Goal: Transaction & Acquisition: Register for event/course

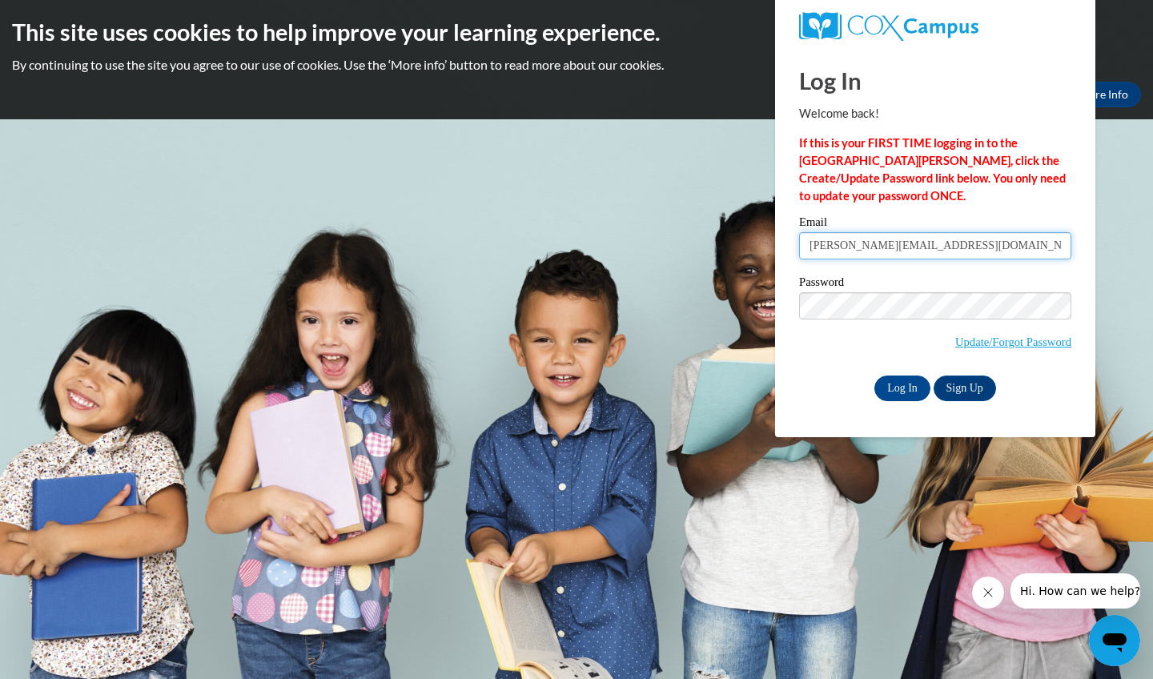
type input "Alicia.rosemary2003@gmail.com"
click at [903, 388] on input "Log In" at bounding box center [903, 389] width 56 height 26
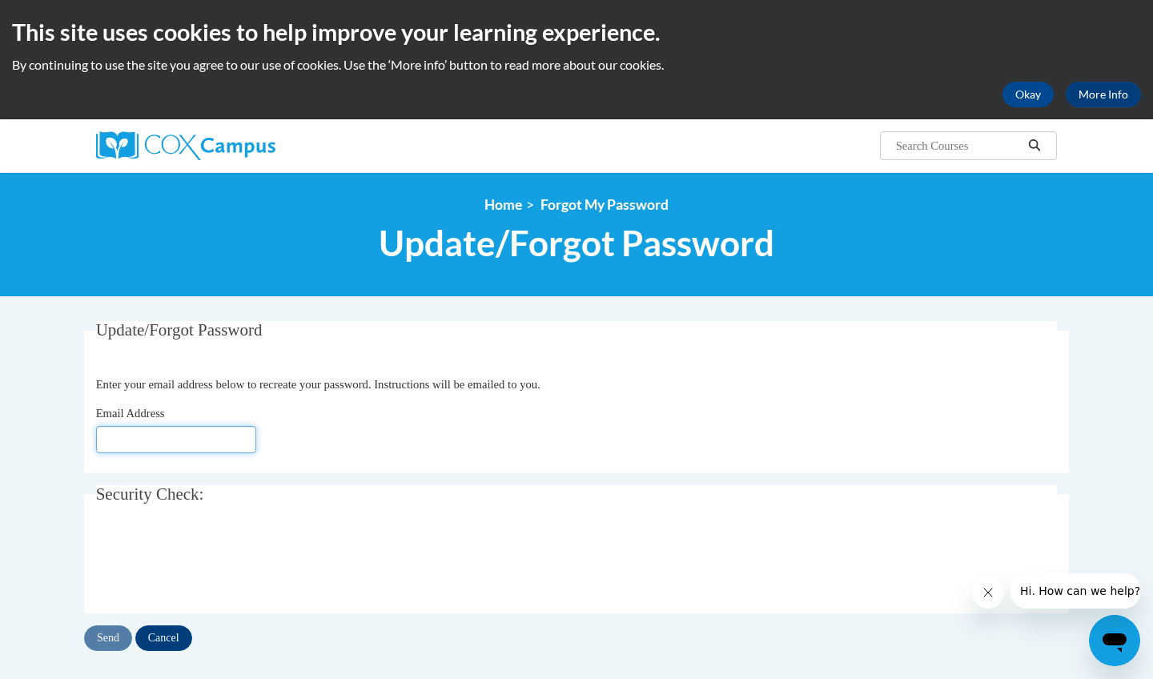
type input "a"
type input "[EMAIL_ADDRESS][DOMAIN_NAME]"
click at [109, 631] on input "Send" at bounding box center [108, 639] width 48 height 26
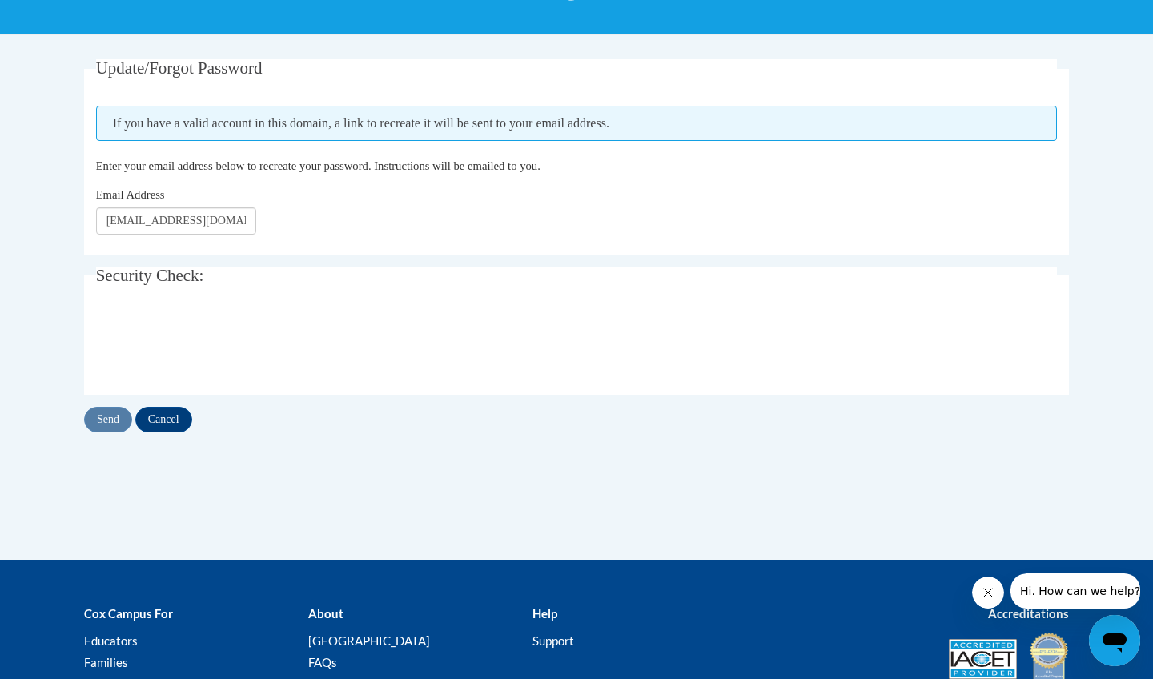
scroll to position [263, 0]
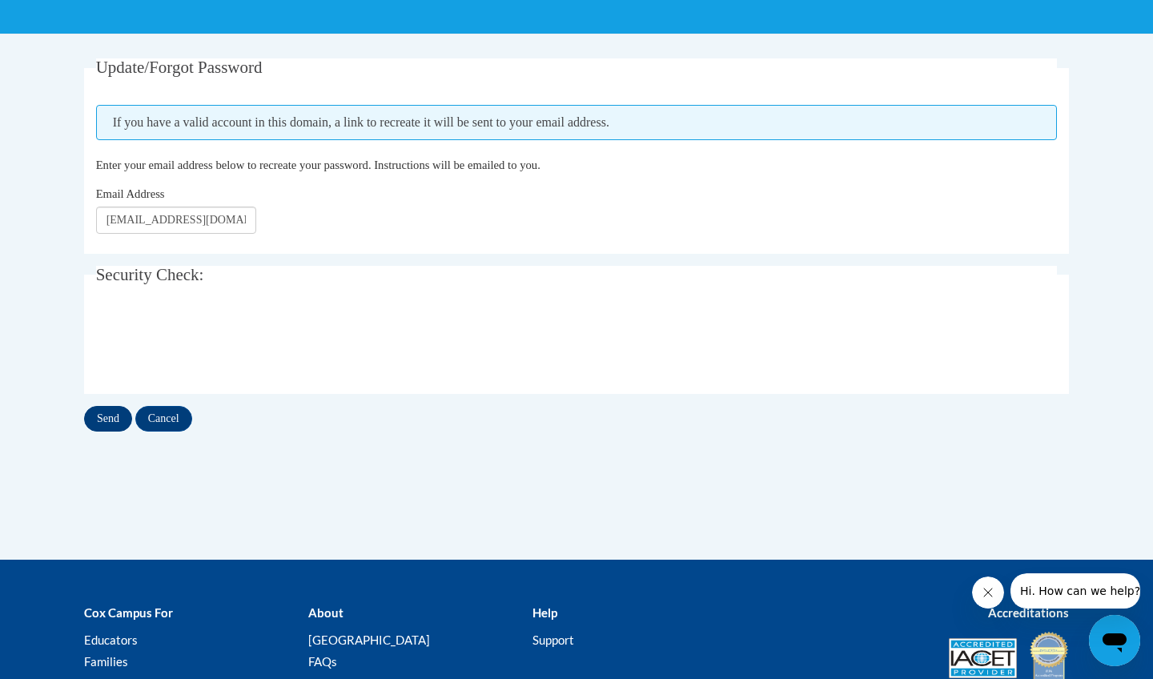
click at [120, 426] on input "Send" at bounding box center [108, 419] width 48 height 26
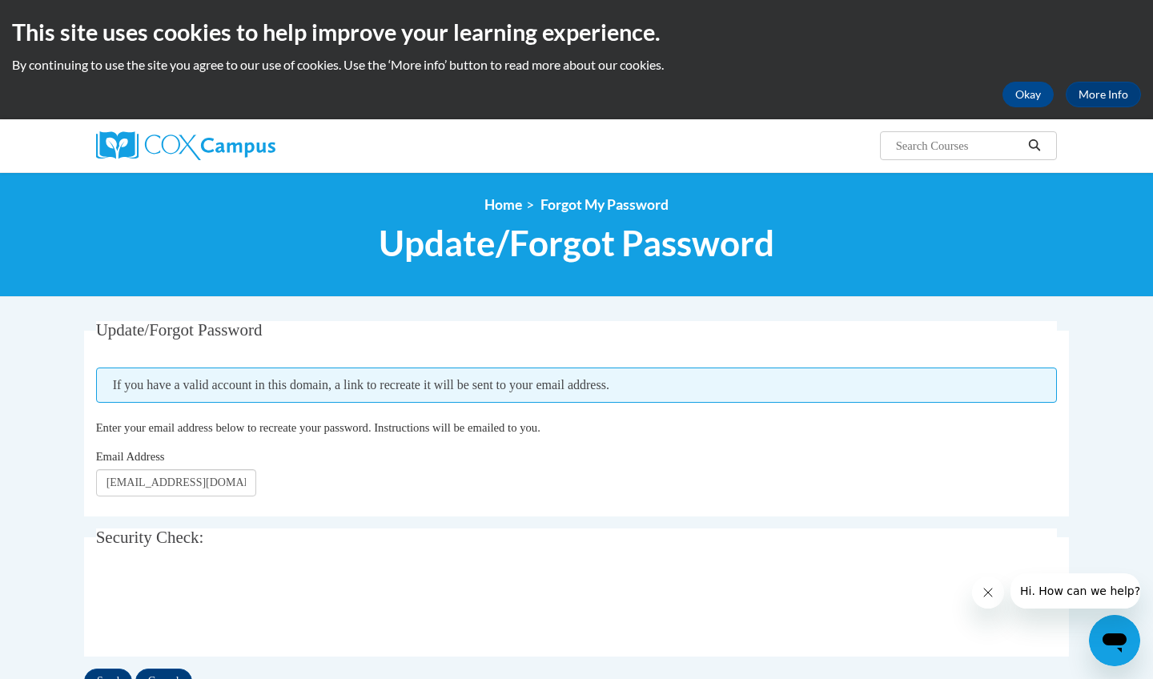
scroll to position [0, 0]
click at [160, 129] on div at bounding box center [248, 145] width 328 height 53
click at [159, 141] on img at bounding box center [185, 145] width 179 height 29
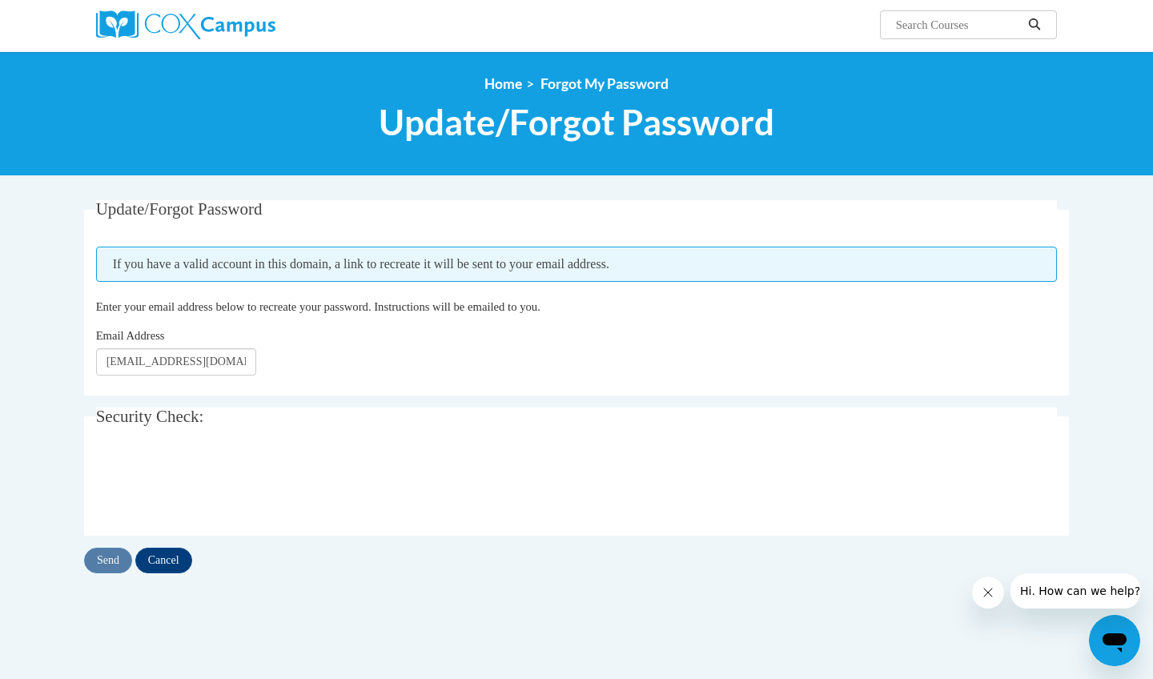
scroll to position [123, 0]
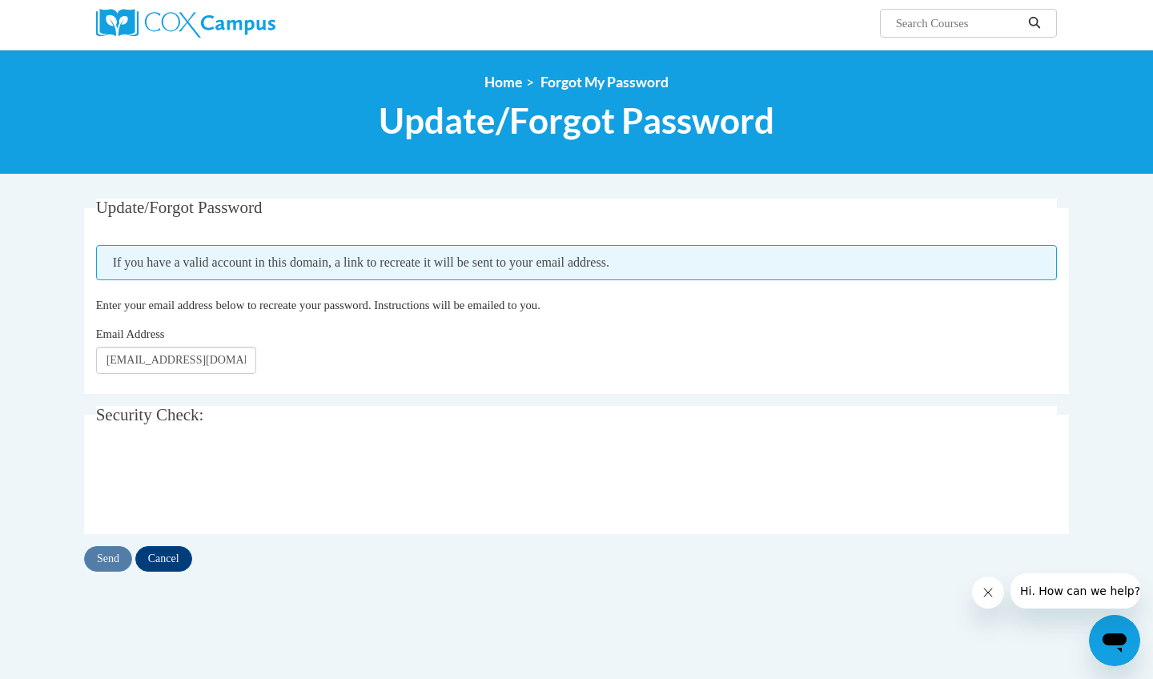
click at [324, 338] on div "Email Address alicia.rosemary2003@gmail.com" at bounding box center [577, 349] width 962 height 49
click at [100, 559] on input "Send" at bounding box center [108, 559] width 48 height 26
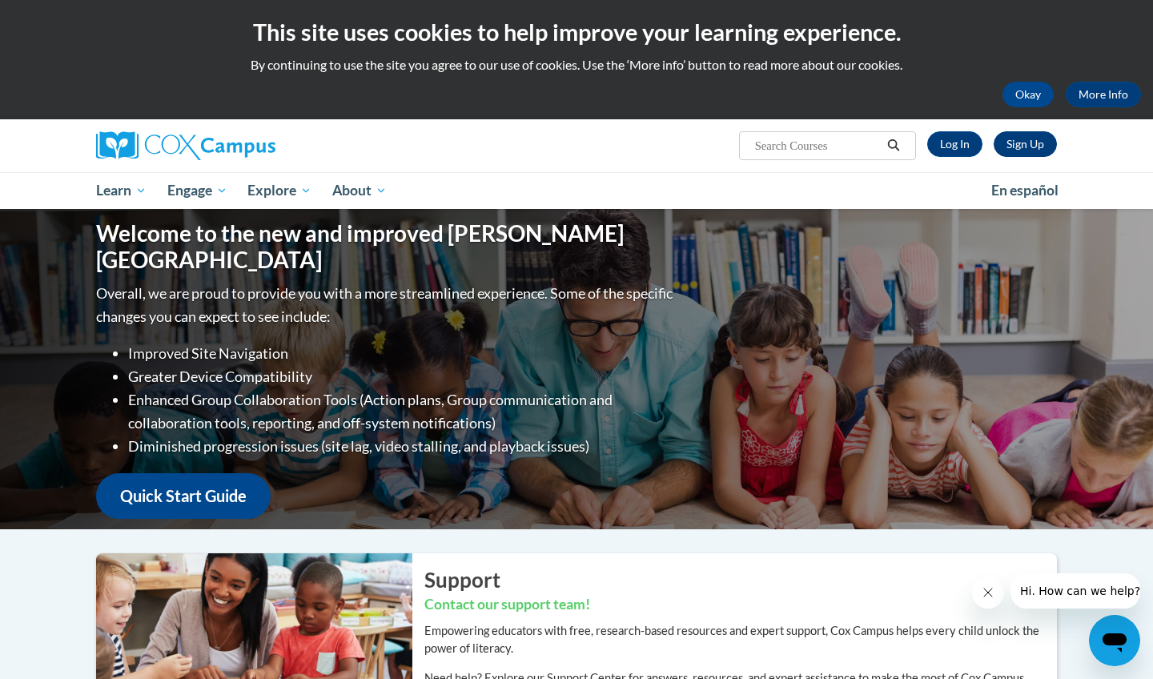
click at [1024, 147] on link "Sign Up" at bounding box center [1025, 144] width 63 height 26
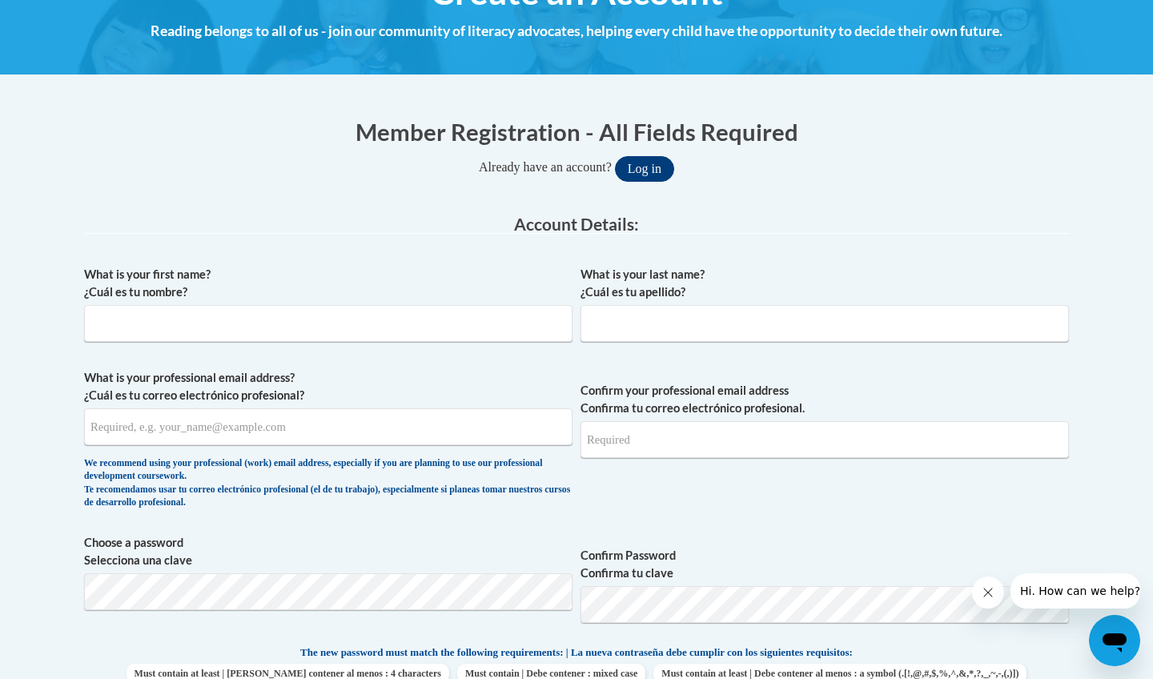
click at [649, 175] on button "Log in" at bounding box center [644, 169] width 59 height 26
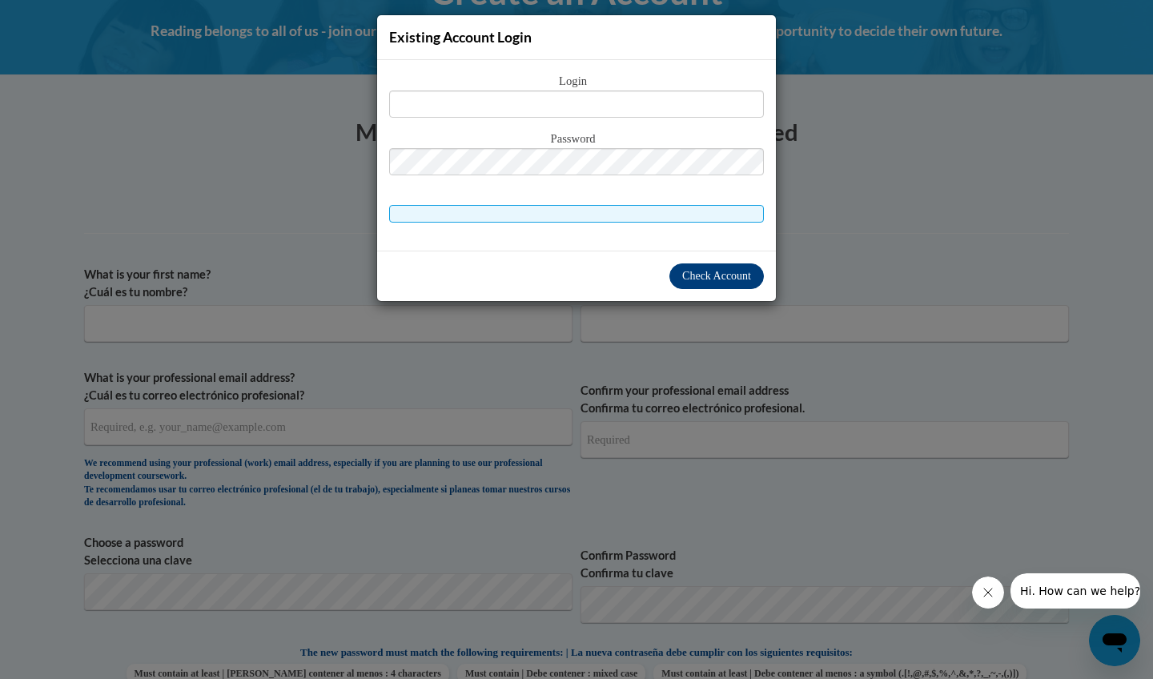
click at [699, 276] on span "Check Account" at bounding box center [716, 276] width 69 height 12
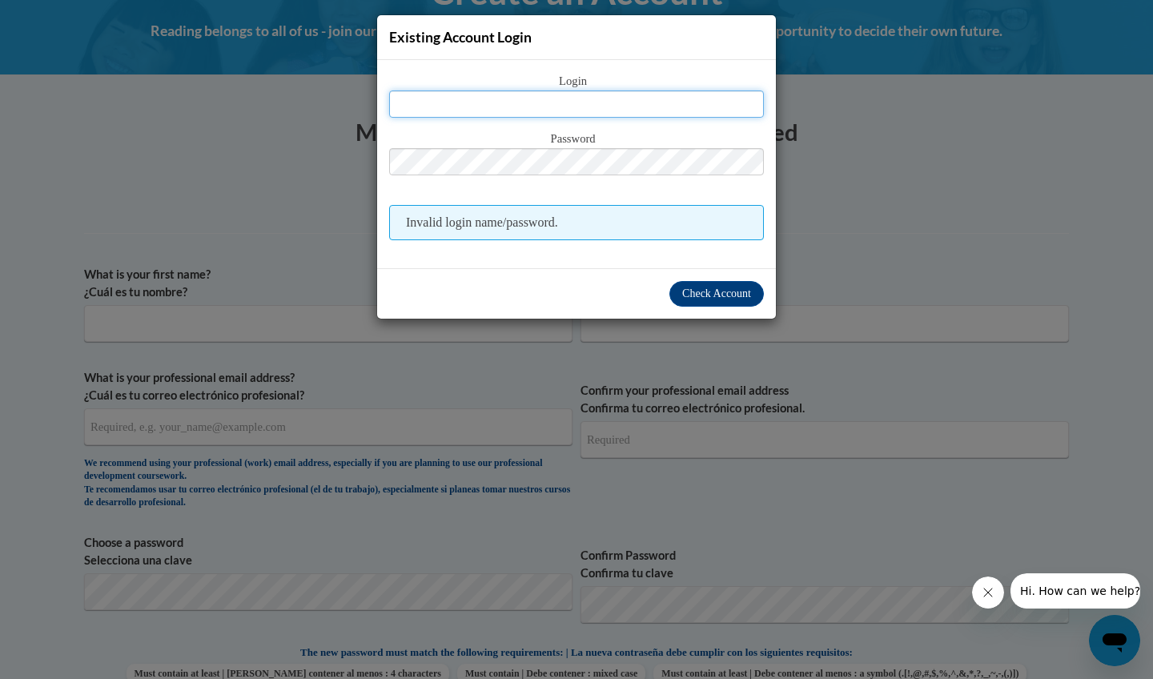
click at [515, 109] on input "text" at bounding box center [576, 104] width 375 height 27
type input "Rosemary Reyes"
click at [694, 298] on span "Check Account" at bounding box center [716, 294] width 69 height 12
click at [694, 299] on span "Check Account" at bounding box center [716, 294] width 69 height 12
click at [701, 288] on button "Check Account" at bounding box center [717, 294] width 95 height 26
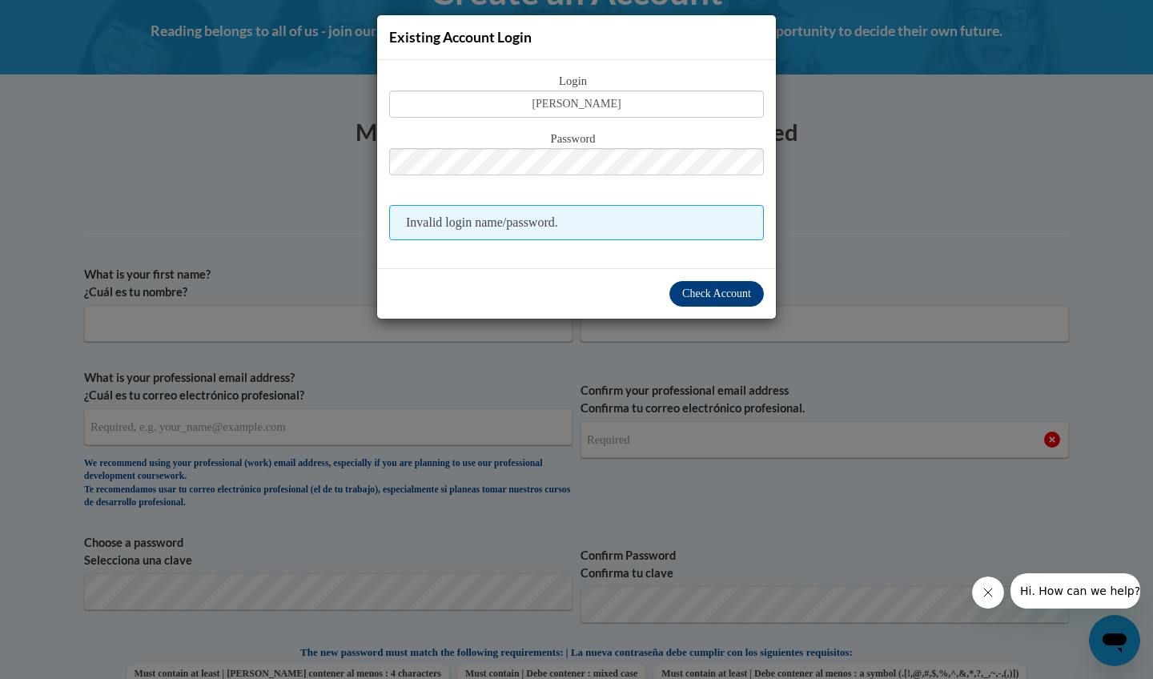
click at [74, 223] on div "Existing Account Login Login Rosemary Reyes Password Invalid login name/passwor…" at bounding box center [576, 339] width 1153 height 679
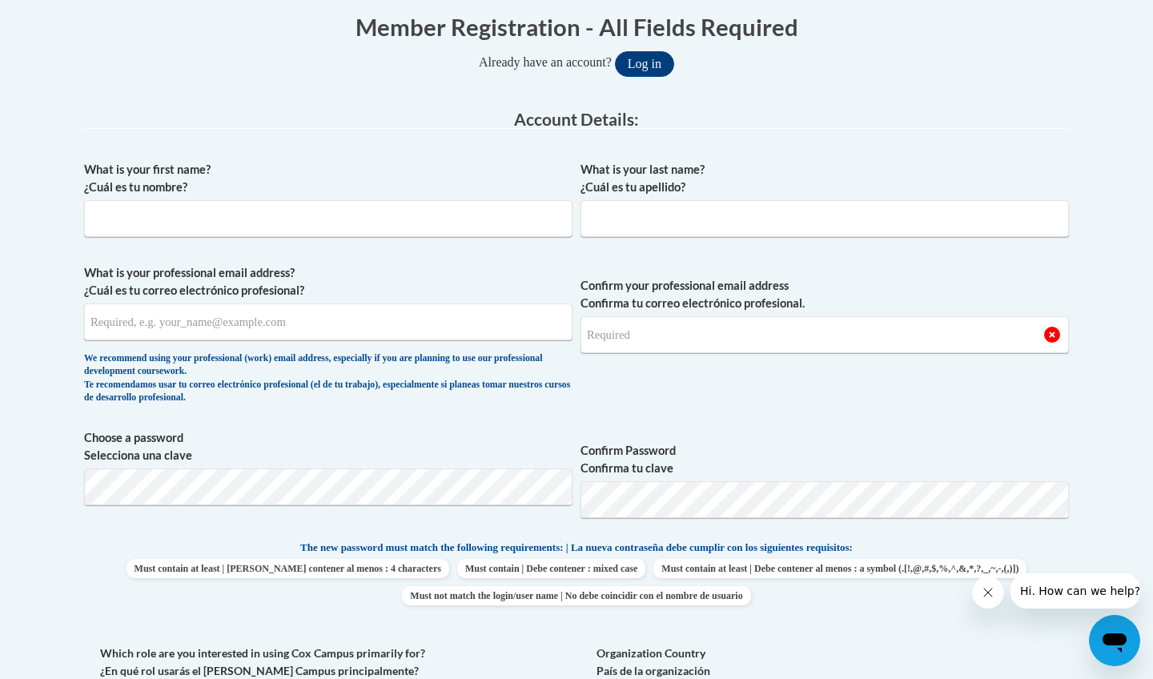
scroll to position [339, 0]
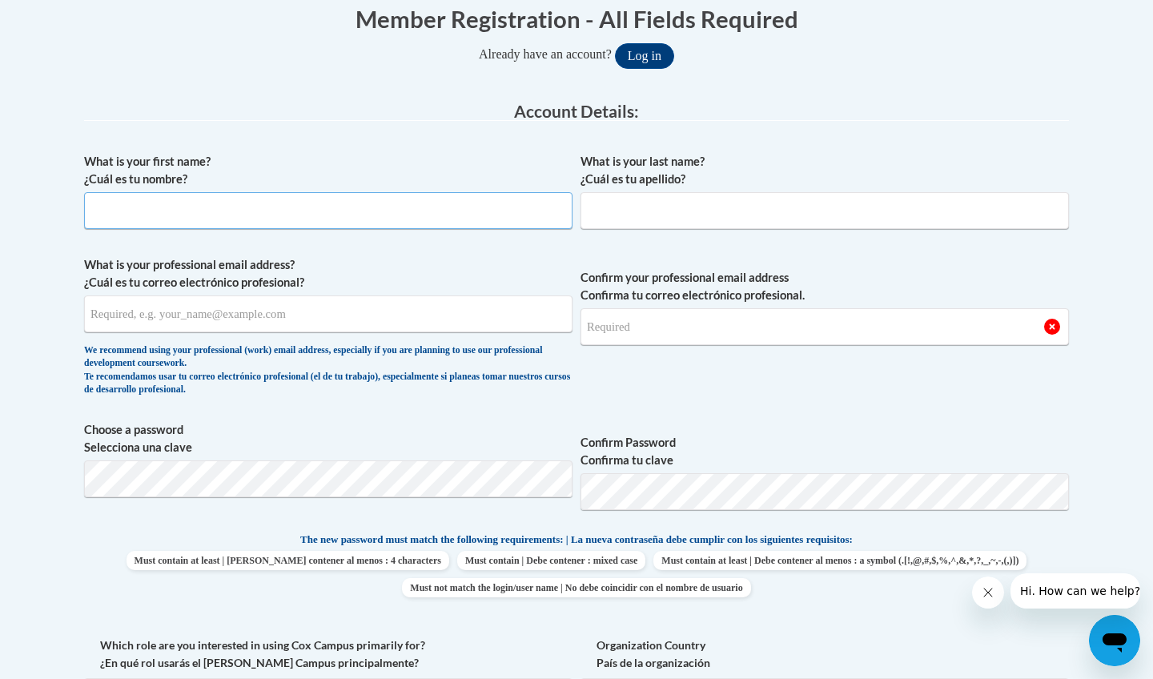
click at [298, 212] on input "What is your first name? ¿Cuál es tu nombre?" at bounding box center [328, 210] width 489 height 37
type input "Rosemary"
click at [634, 214] on input "What is your last name? ¿Cuál es tu apellido?" at bounding box center [825, 210] width 489 height 37
type input "Reyes"
click at [421, 309] on input "What is your professional email address? ¿Cuál es tu correo electrónico profesi…" at bounding box center [328, 314] width 489 height 37
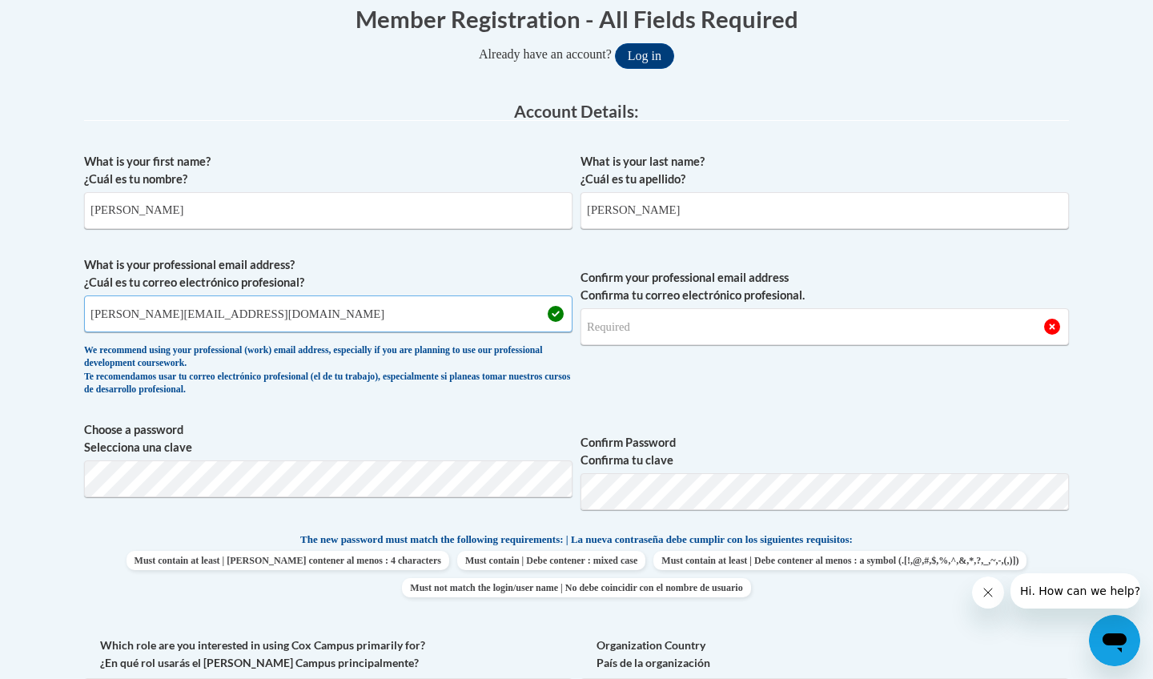
type input "alicia.rosemary2003@gmail.com"
click at [615, 353] on span "Confirm your professional email address Confirma tu correo electrónico profesio…" at bounding box center [825, 330] width 489 height 148
click at [622, 330] on input "Confirm your professional email address Confirma tu correo electrónico profesio…" at bounding box center [825, 326] width 489 height 37
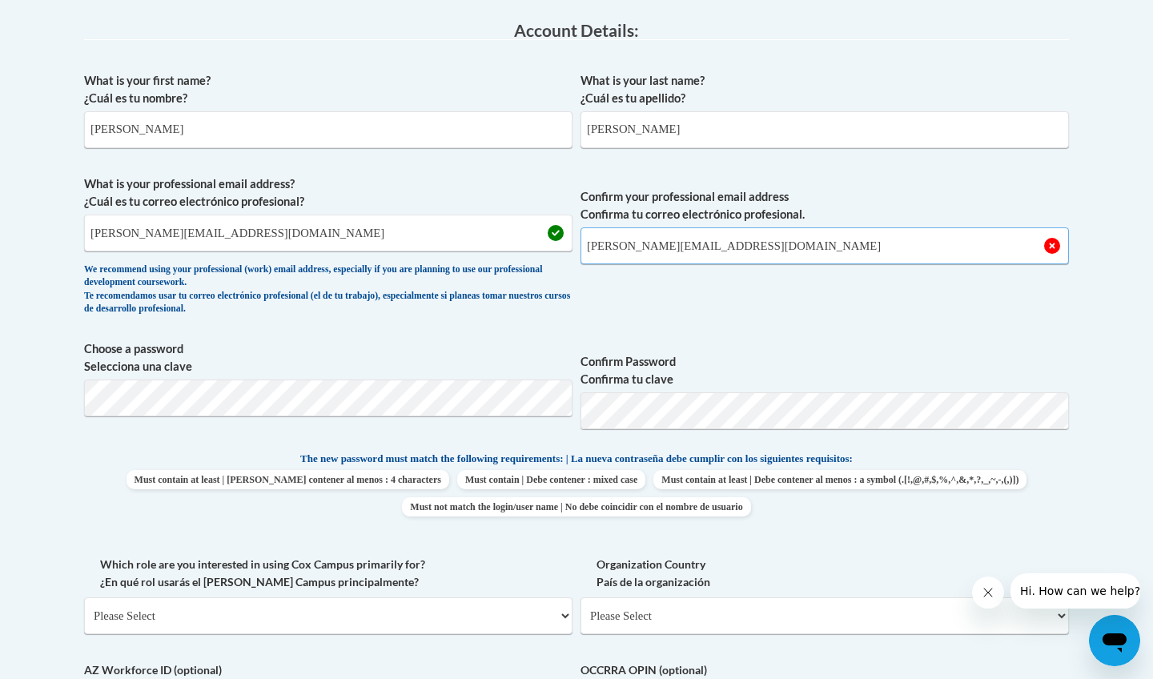
scroll to position [457, 0]
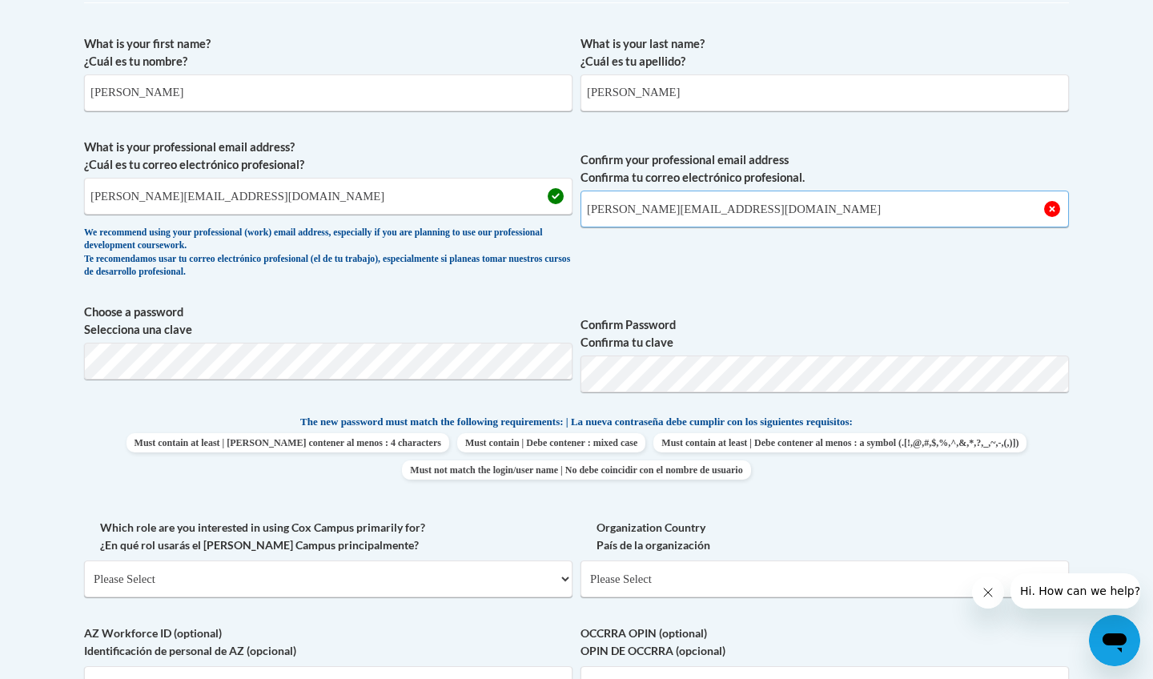
type input "alicia.rosemary2003@gmail.com"
click at [517, 525] on label "Which role are you interested in using Cox Campus primarily for? ¿En qué rol us…" at bounding box center [328, 536] width 489 height 35
click at [517, 561] on select "Please Select College/University | Colegio/Universidad Community/Nonprofit Part…" at bounding box center [328, 579] width 489 height 37
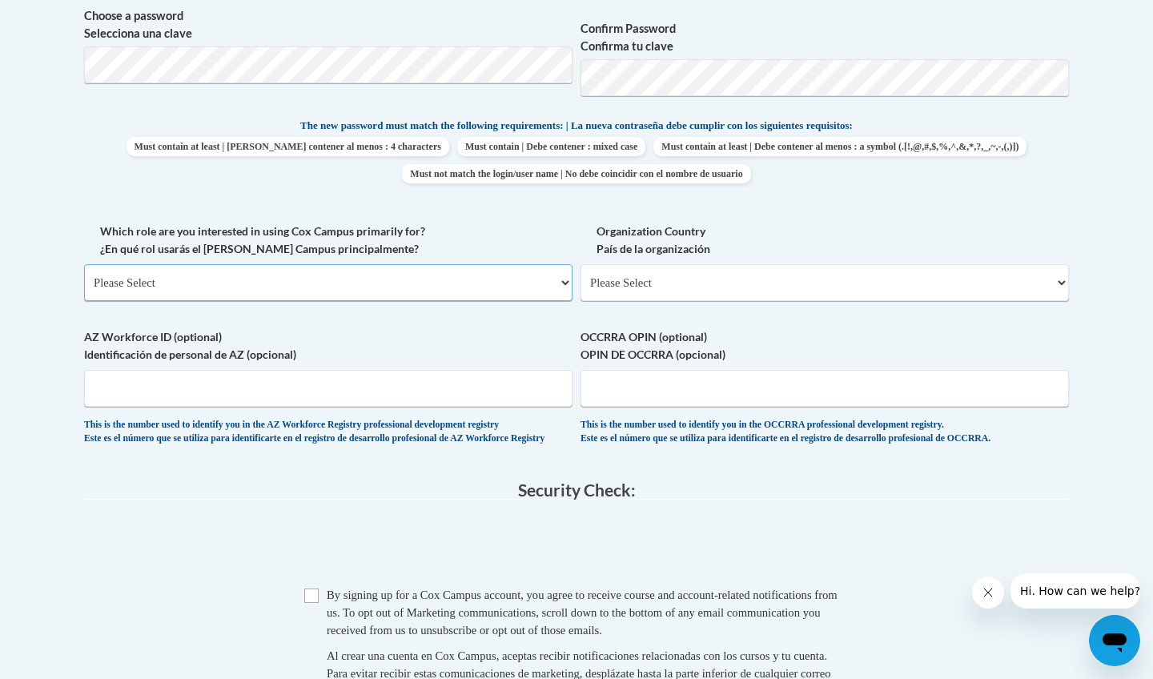
scroll to position [764, 0]
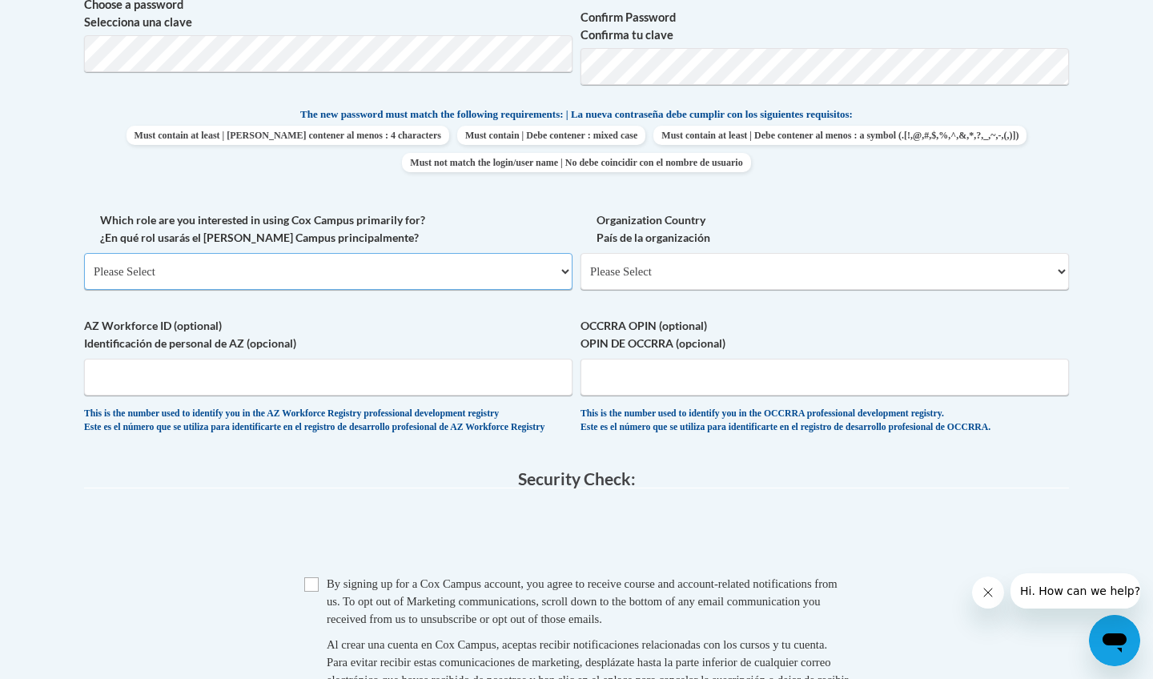
select select "fbf2d438-af2f-41f8-98f1-81c410e29de3"
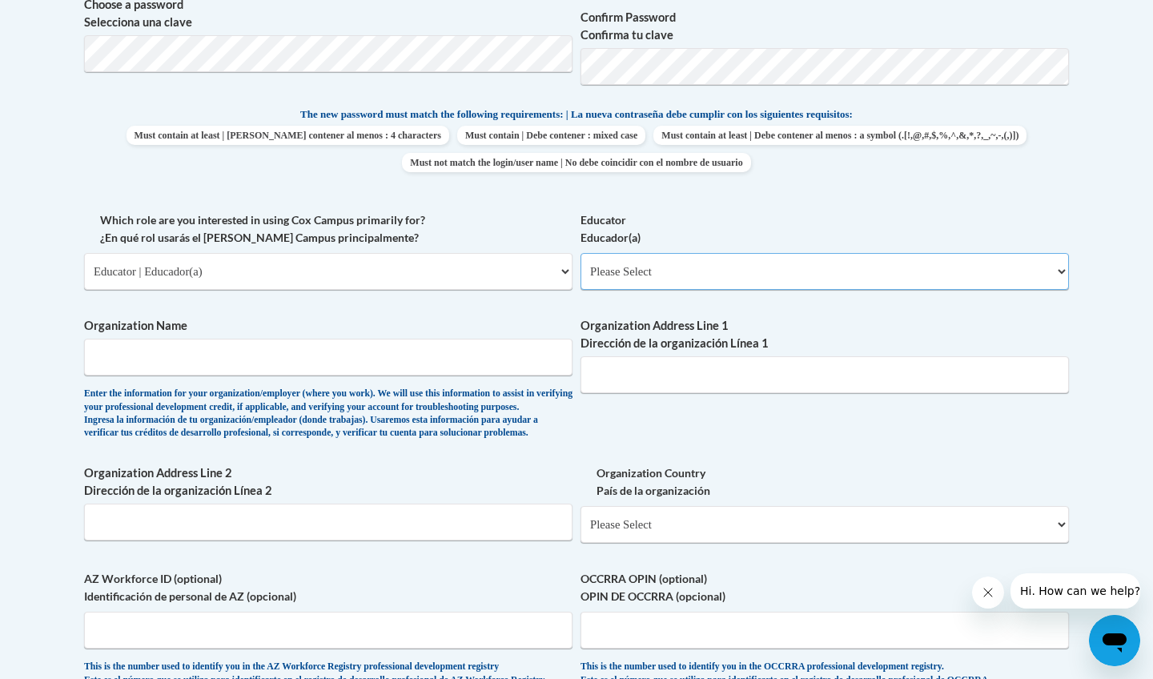
click at [623, 268] on select "Please Select Early Learning/Daycare Teacher/Family Home Care Provider | Maestr…" at bounding box center [825, 271] width 489 height 37
select select "5e2af403-4f2c-4e49-a02f-103e55d7b75b"
click at [455, 371] on span "Organization Name Enter the information for your organization/employer (where y…" at bounding box center [328, 378] width 489 height 123
click at [430, 349] on input "Organization Name" at bounding box center [328, 357] width 489 height 37
type input "The ROOF"
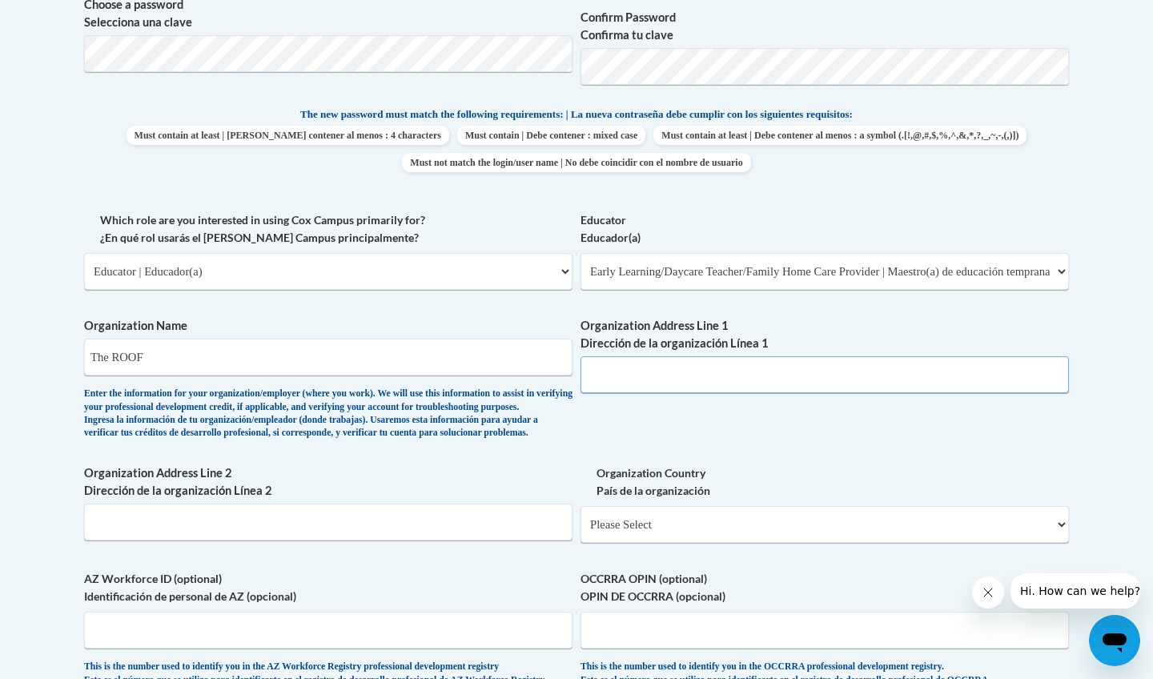
click at [641, 356] on input "Organization Address Line 1 Dirección de la organización Línea 1" at bounding box center [825, 374] width 489 height 37
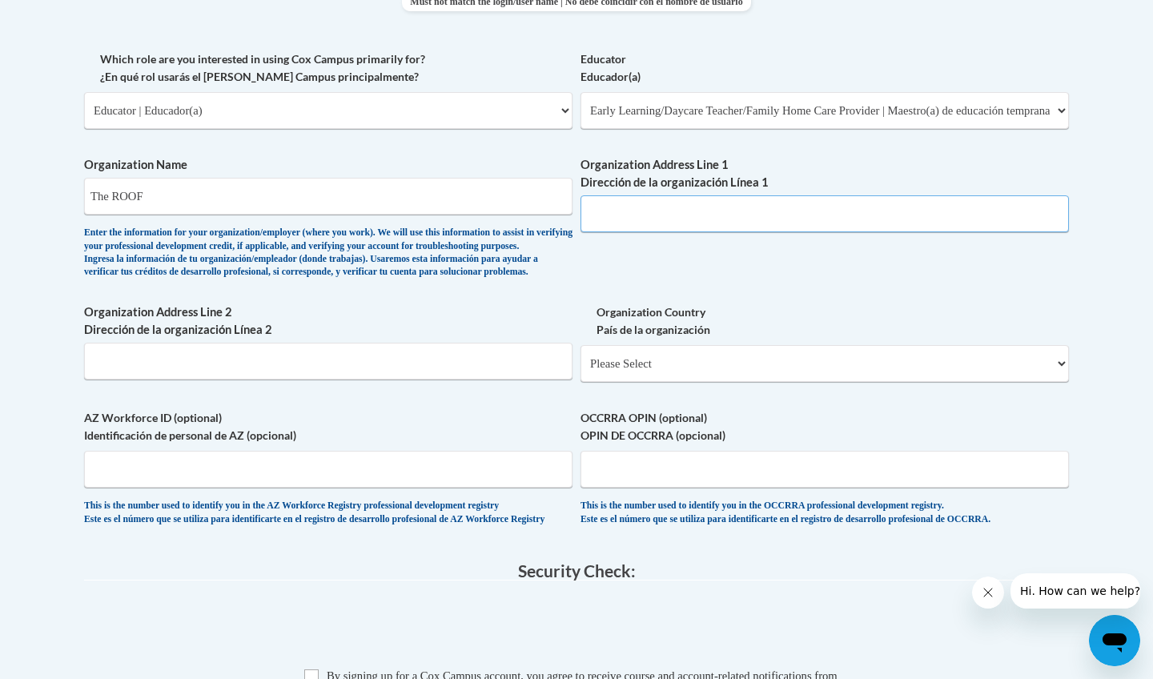
scroll to position [947, 0]
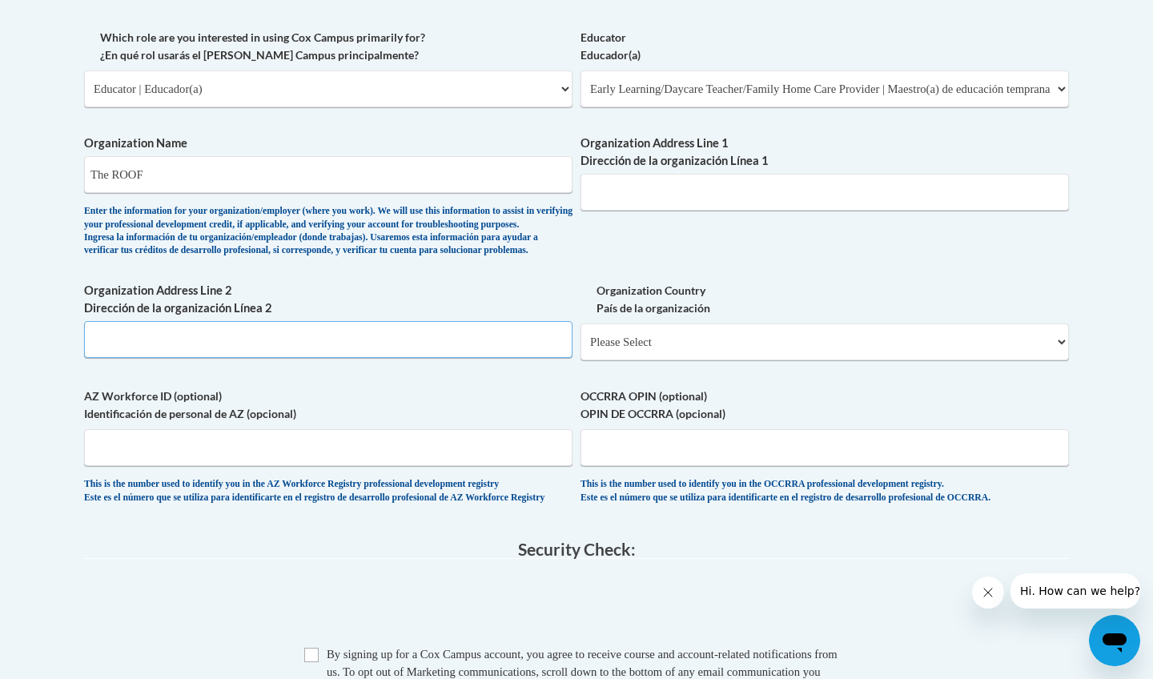
click at [378, 350] on input "Organization Address Line 2 Dirección de la organización Línea 2" at bounding box center [328, 339] width 489 height 37
click at [630, 176] on input "Organization Address Line 1 Dirección de la organización Línea 1" at bounding box center [825, 192] width 489 height 37
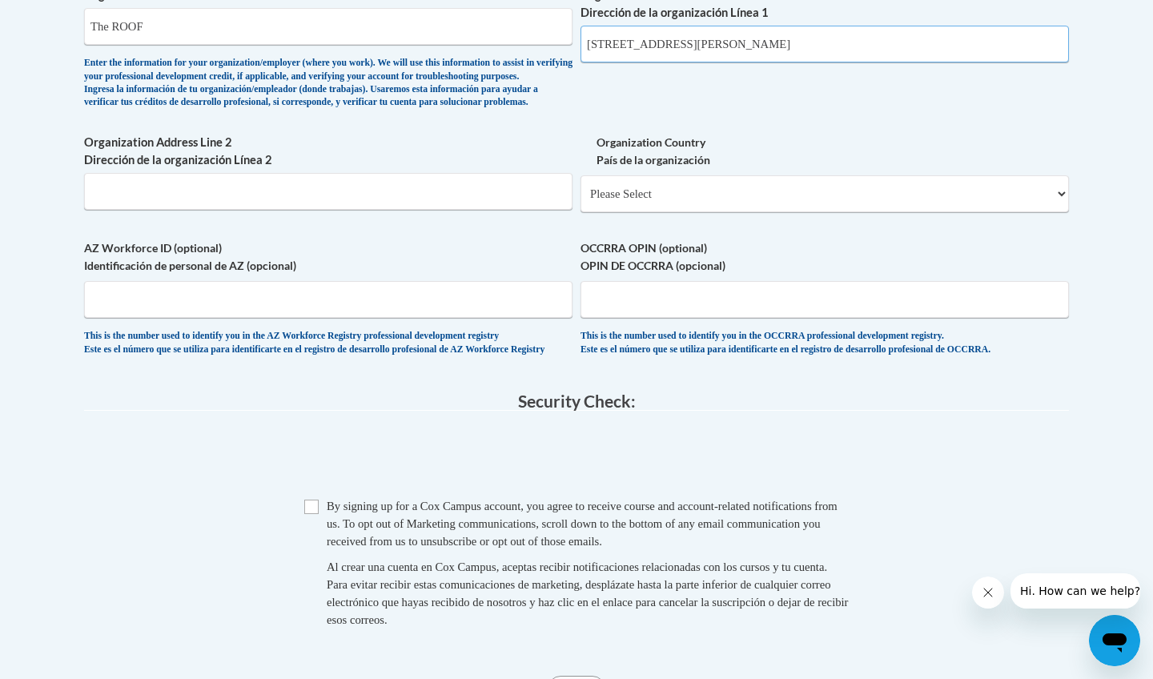
scroll to position [1103, 0]
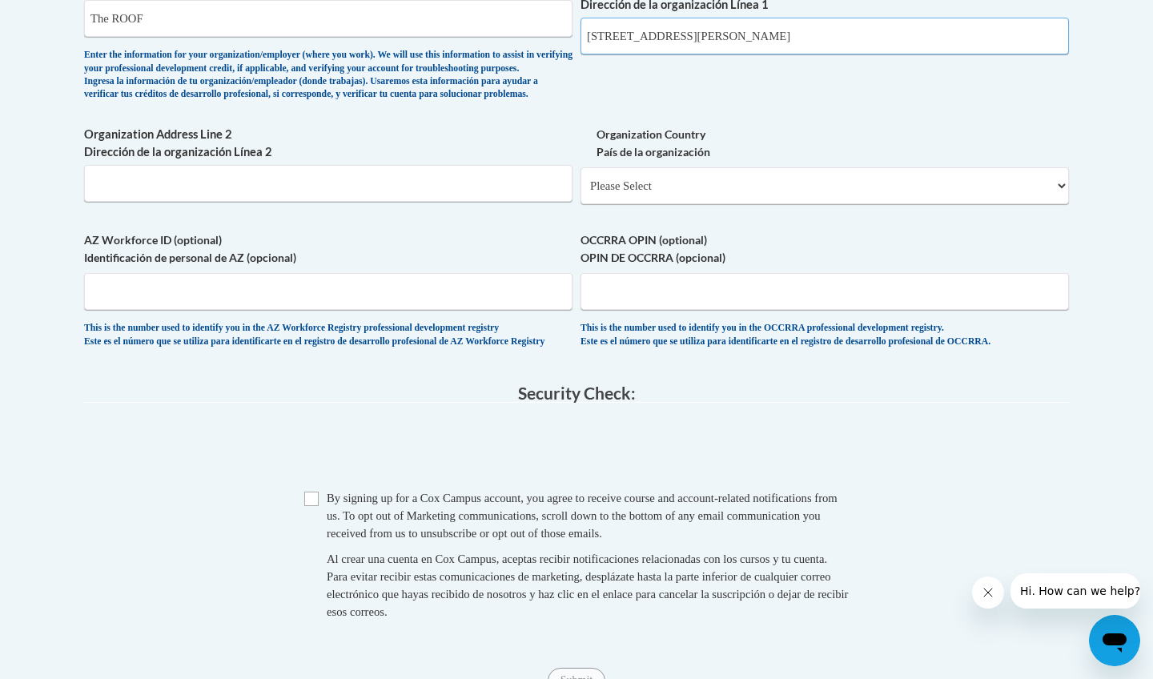
type input "3510 W Stewart Mill Rd"
click at [602, 196] on select "Please Select United States | Estados Unidos Outside of the United States | Fue…" at bounding box center [825, 185] width 489 height 37
select select "ad49bcad-a171-4b2e-b99c-48b446064914"
select select
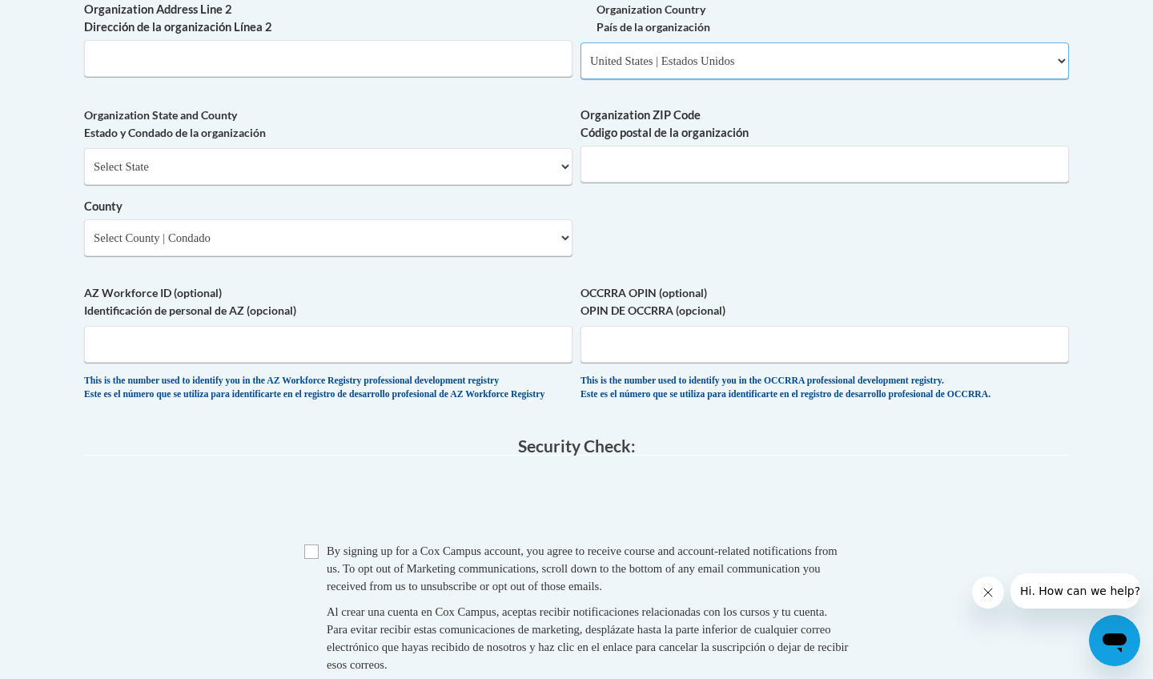
scroll to position [1247, 0]
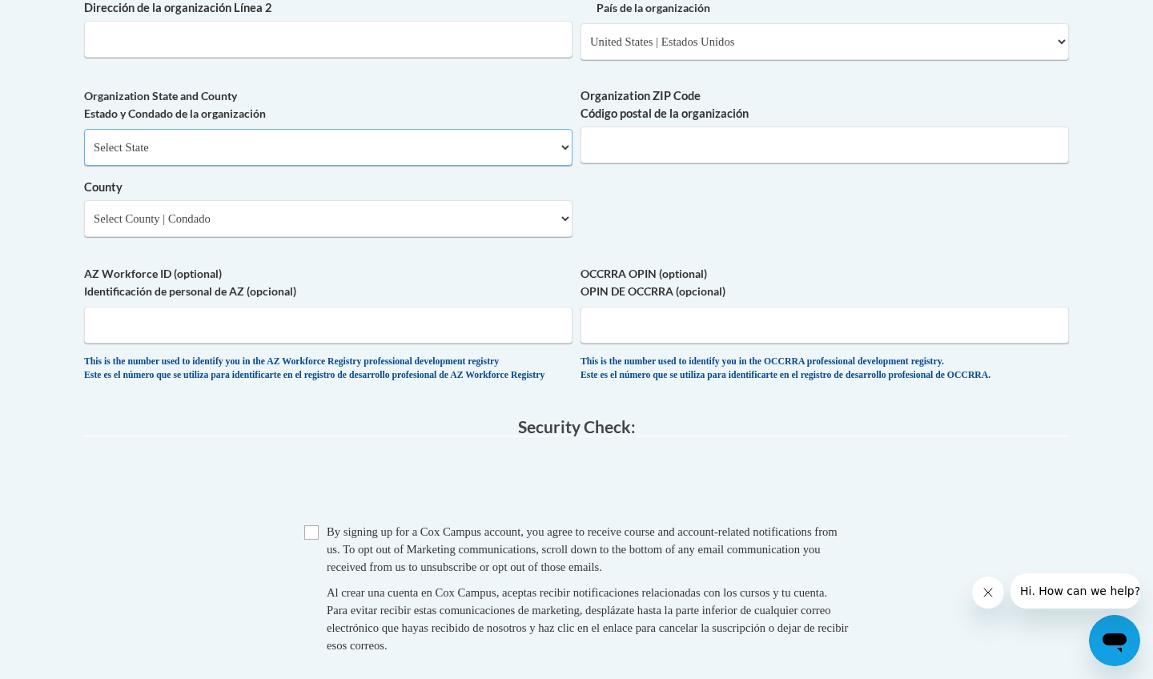
select select "Georgia"
click at [214, 209] on select "County" at bounding box center [328, 218] width 489 height 37
click at [214, 209] on select "Select County Appling Atkinson Bacon Baker Baldwin Banks Barrow Bartow Ben Hill…" at bounding box center [328, 218] width 489 height 37
select select "Douglas"
click at [226, 218] on select "Select County Appling Atkinson Bacon Baker Baldwin Banks Barrow Bartow Ben Hill…" at bounding box center [328, 218] width 489 height 37
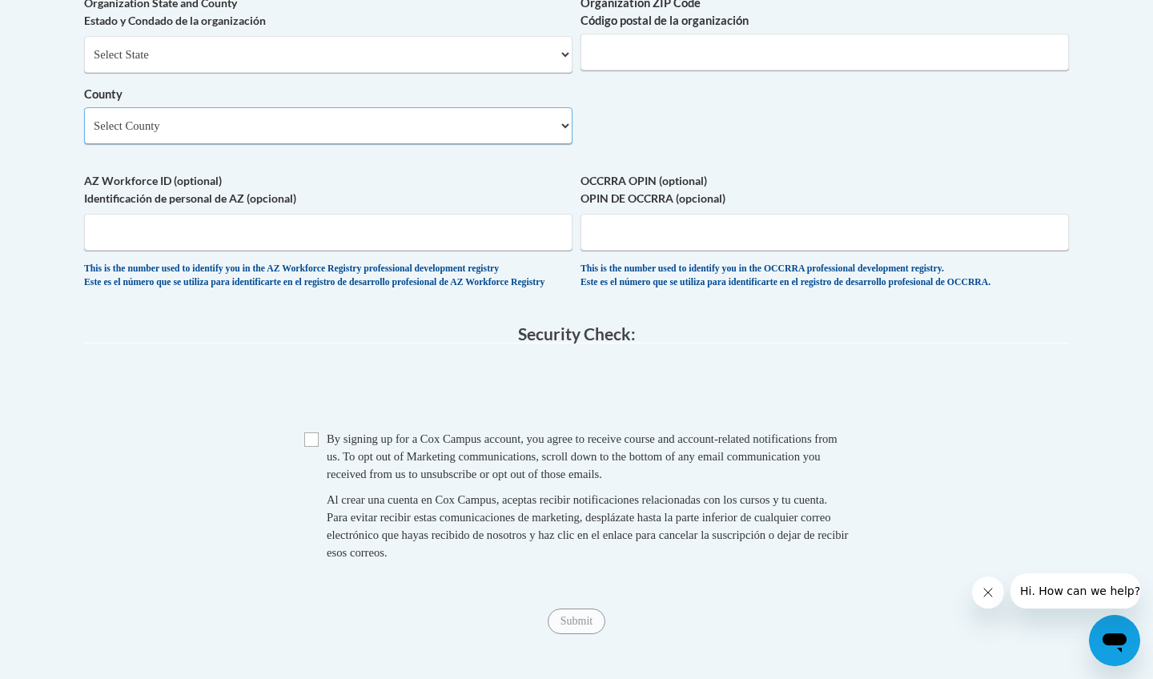
scroll to position [1386, 0]
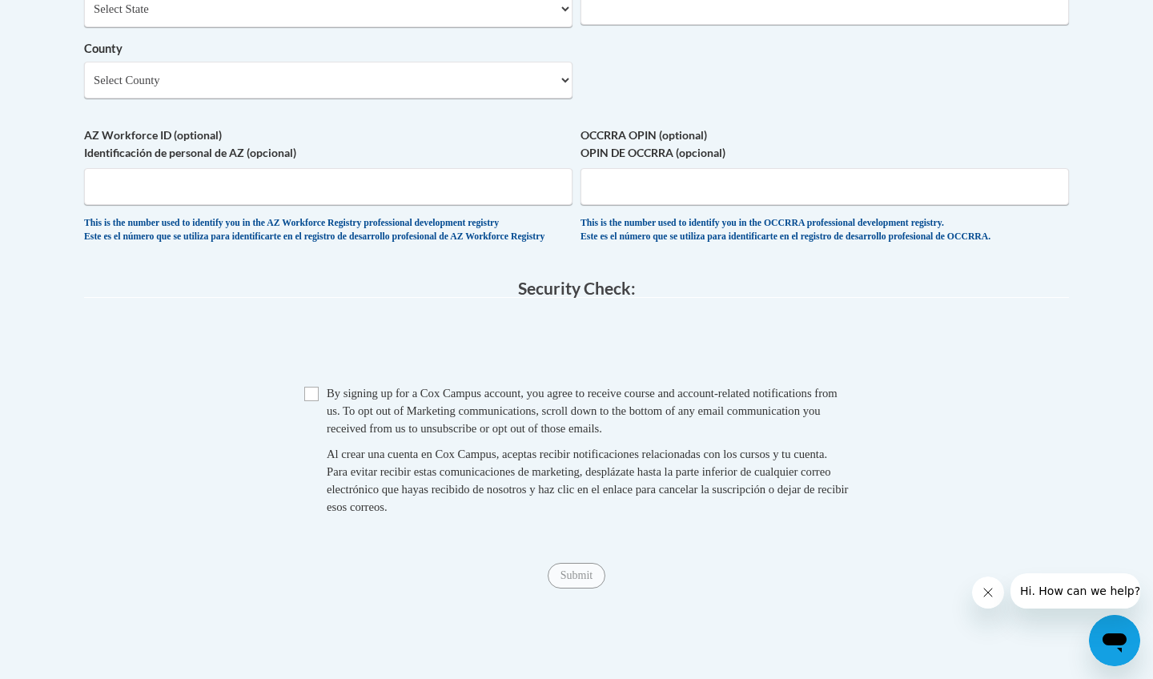
click at [306, 401] on input "Checkbox" at bounding box center [311, 394] width 14 height 14
checkbox input "true"
click at [560, 589] on input "Submit" at bounding box center [577, 576] width 58 height 26
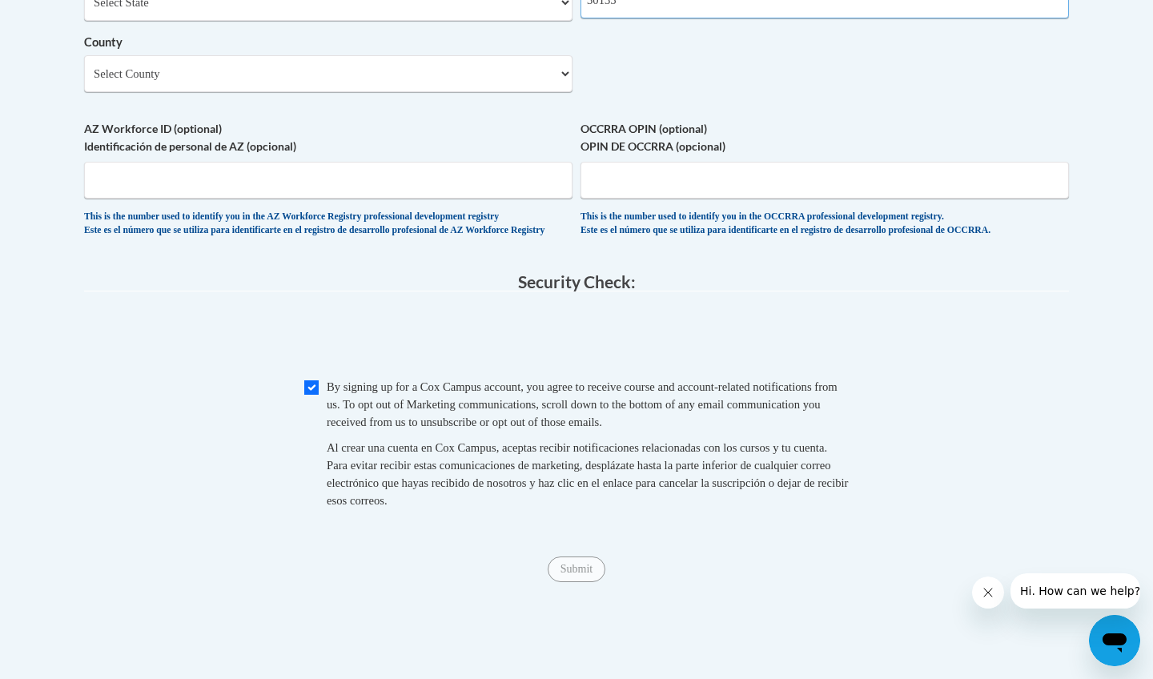
scroll to position [1394, 0]
type input "30135"
click at [308, 393] on span "Checkbox By signing up for a Cox Campus account, you agree to receive course an…" at bounding box center [576, 449] width 545 height 147
click at [308, 393] on input "Checkbox" at bounding box center [311, 386] width 14 height 14
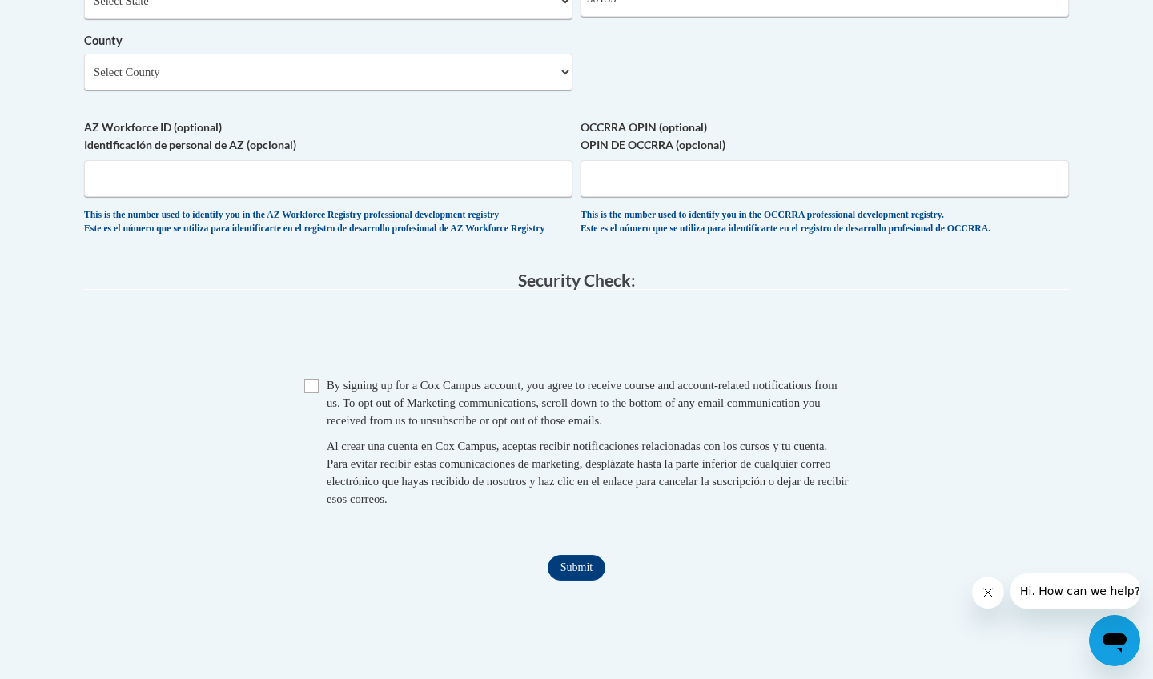
checkbox input "true"
click at [576, 580] on input "Submit" at bounding box center [577, 568] width 58 height 26
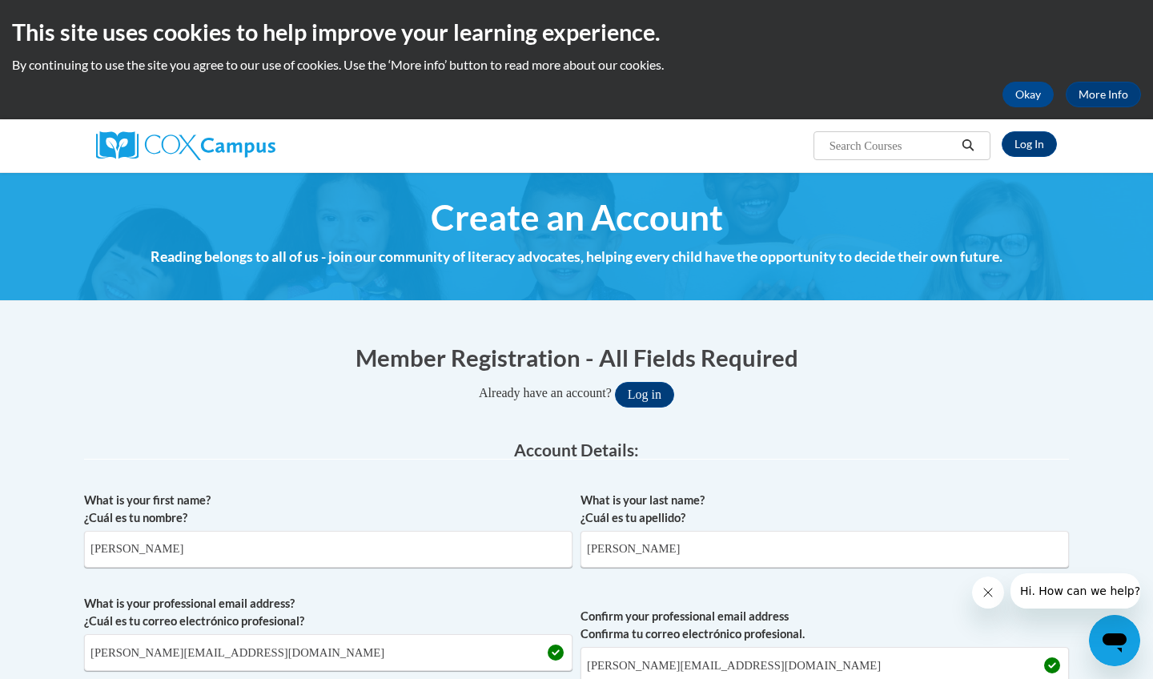
scroll to position [0, 0]
click at [1031, 143] on link "Log In" at bounding box center [1029, 144] width 55 height 26
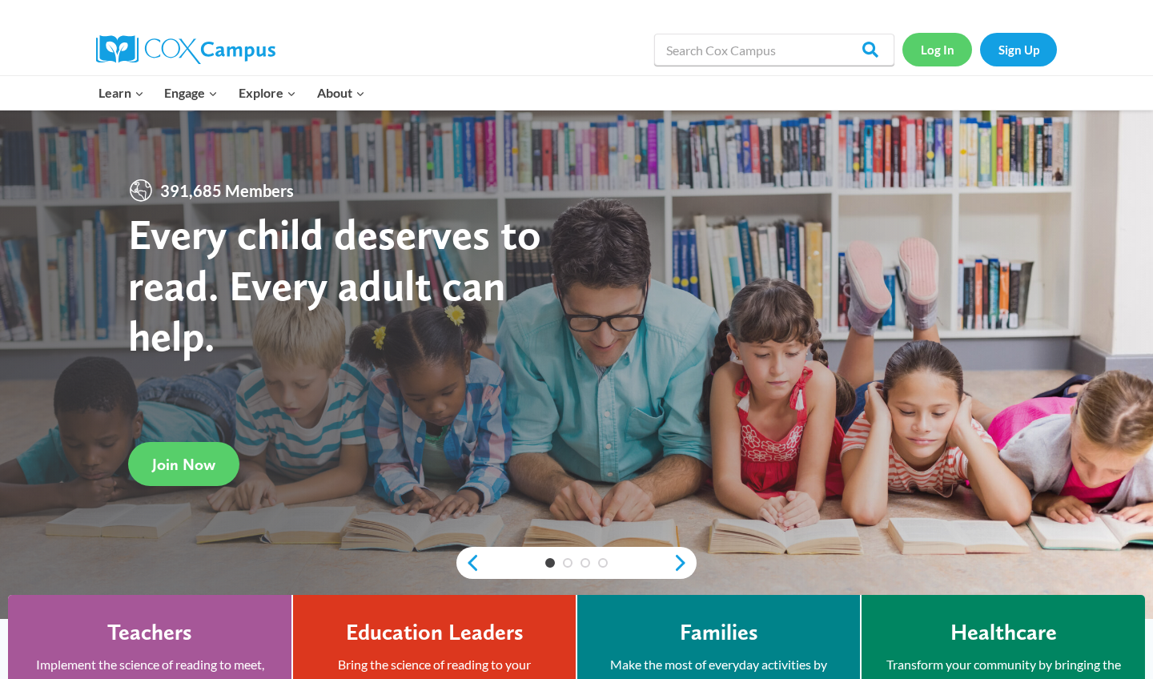
click at [919, 53] on link "Log In" at bounding box center [938, 49] width 70 height 33
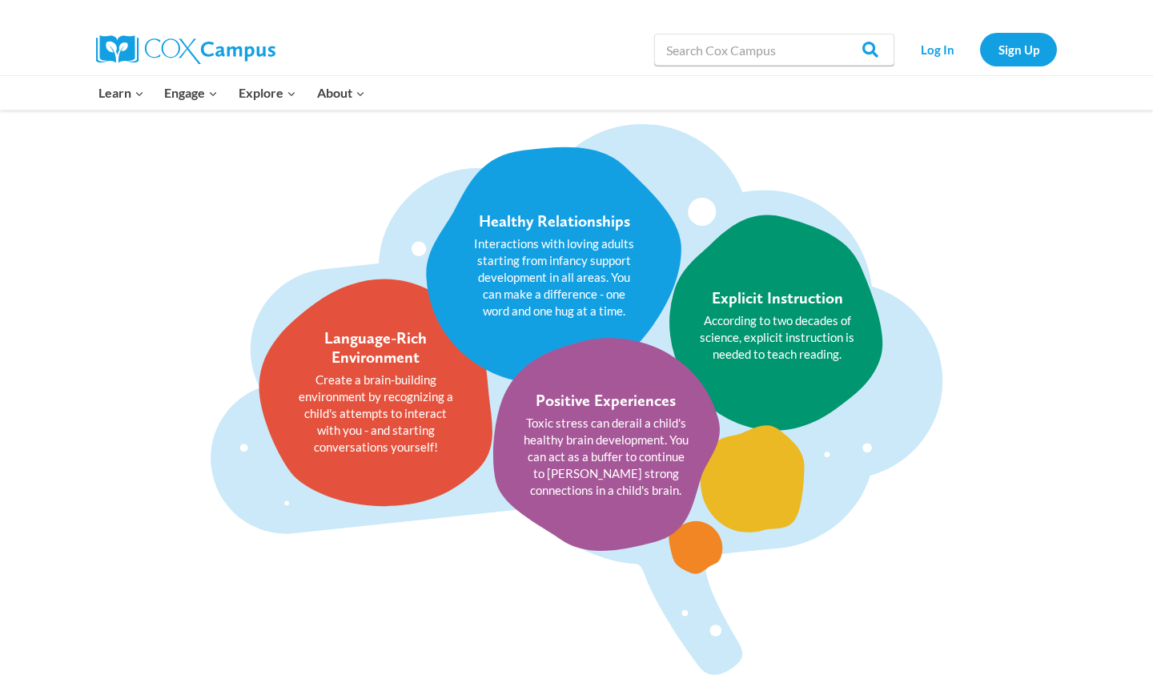
scroll to position [1900, 0]
